Goal: Book appointment/travel/reservation

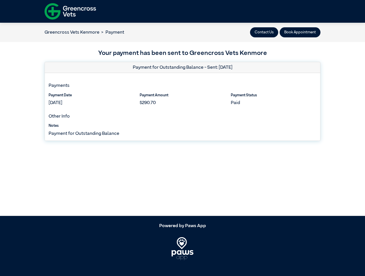
click at [264, 32] on button "Contact Us" at bounding box center [264, 32] width 28 height 10
click at [300, 32] on button "Book Appointment" at bounding box center [300, 32] width 41 height 10
